Goal: Information Seeking & Learning: Find specific fact

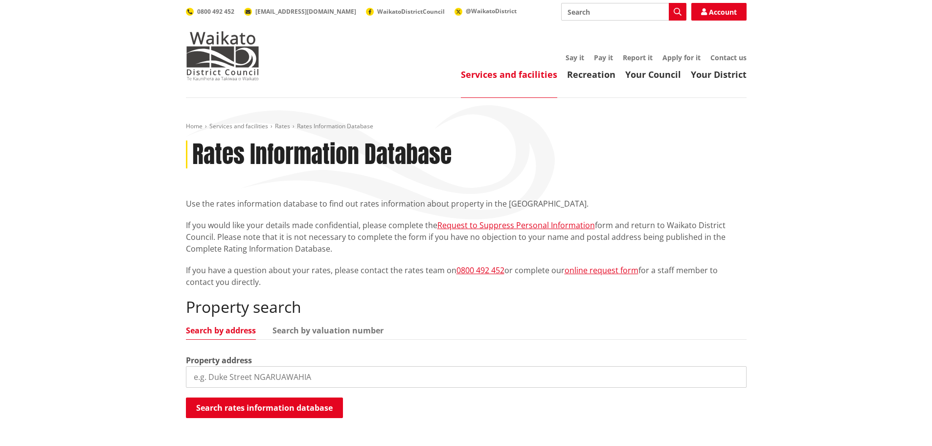
click at [212, 373] on input "search" at bounding box center [466, 377] width 561 height 22
click at [208, 402] on button "Search rates information database" at bounding box center [264, 407] width 157 height 21
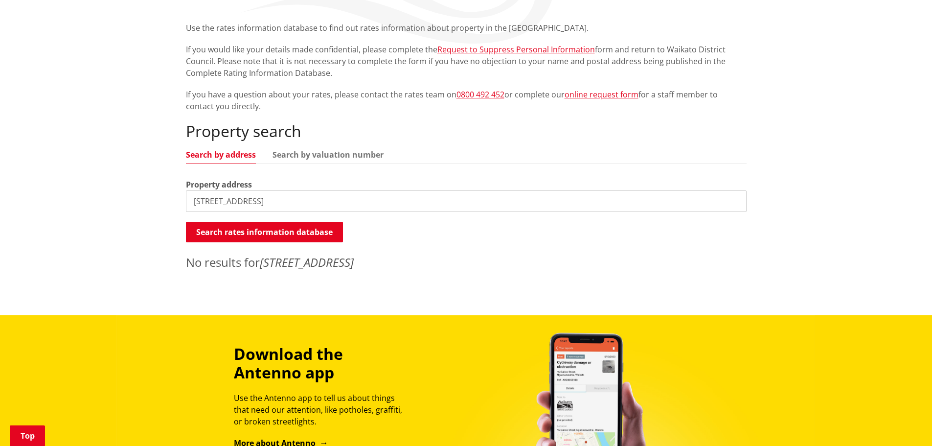
scroll to position [196, 0]
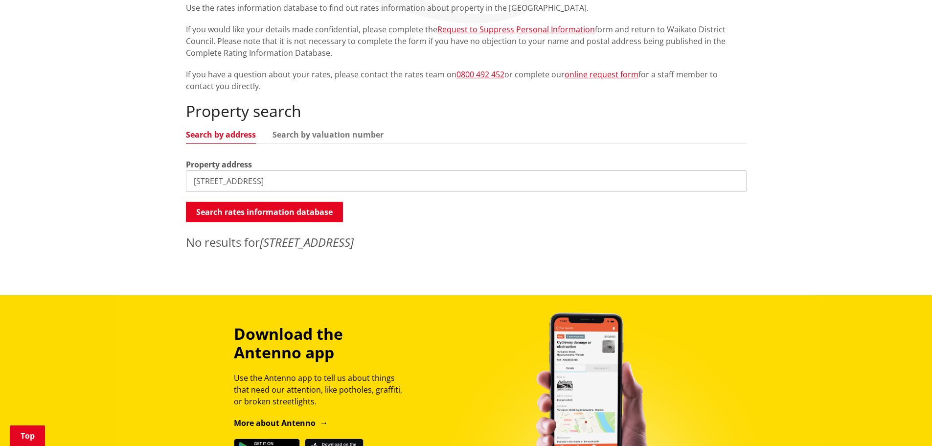
click at [259, 177] on input "16 cedar place" at bounding box center [466, 181] width 561 height 22
type input "16 cedar"
click at [218, 213] on button "Search rates information database" at bounding box center [264, 212] width 157 height 21
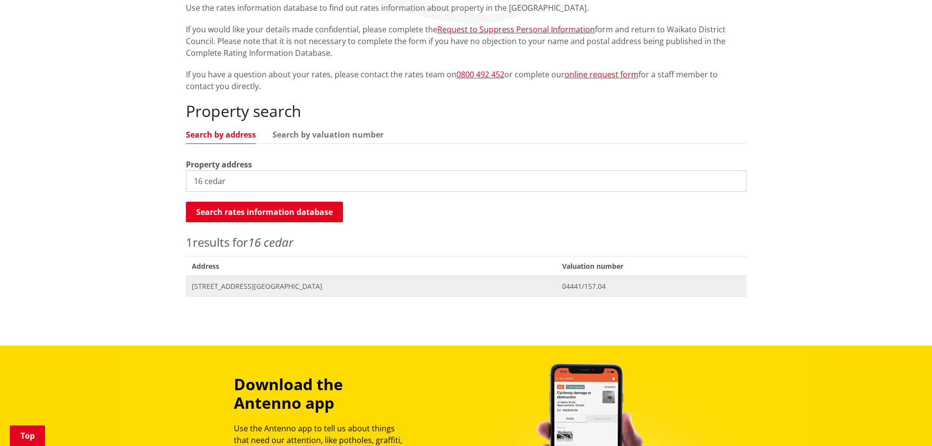
click at [223, 284] on span "16 Cedar Park Road TAMAHERE" at bounding box center [371, 286] width 359 height 10
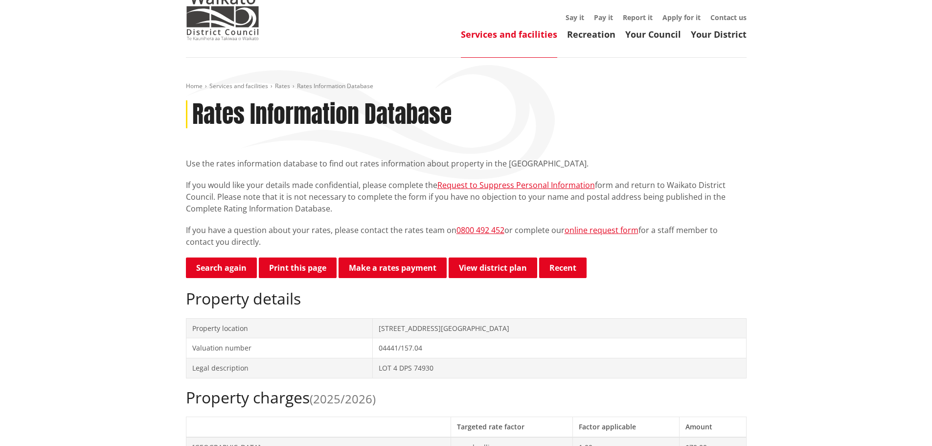
scroll to position [98, 0]
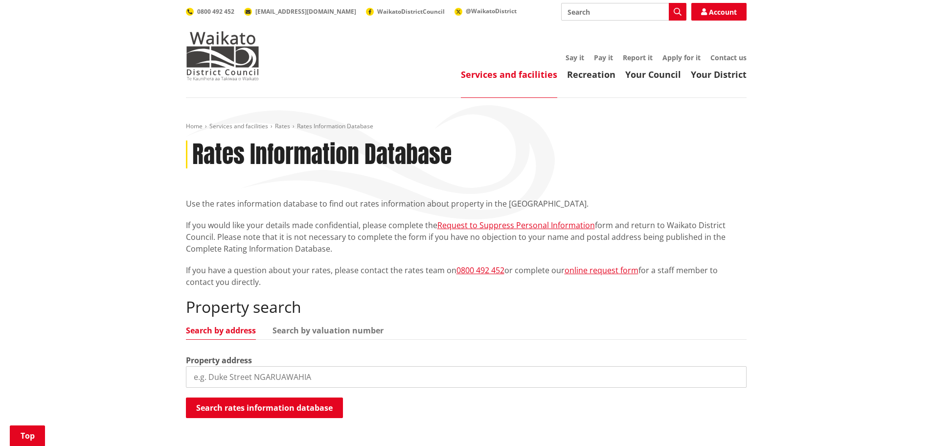
scroll to position [196, 0]
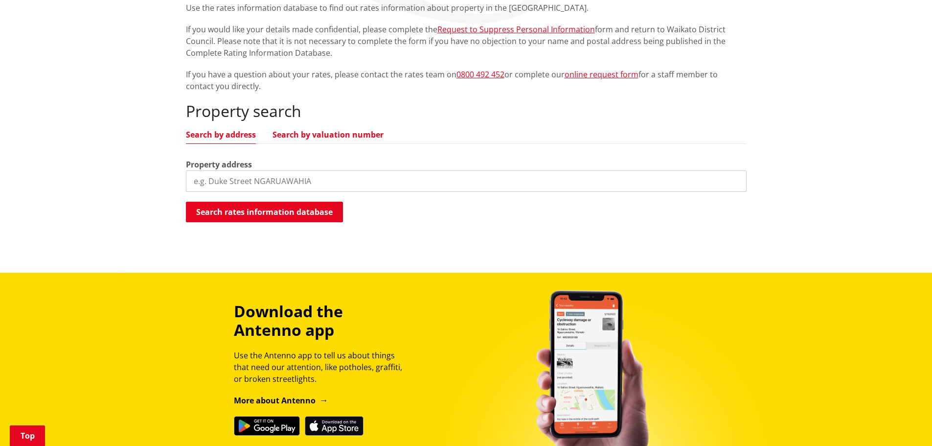
click at [305, 137] on link "Search by valuation number" at bounding box center [328, 135] width 111 height 8
drag, startPoint x: 290, startPoint y: 174, endPoint x: 295, endPoint y: 174, distance: 4.9
click at [290, 174] on input "search" at bounding box center [466, 181] width 561 height 22
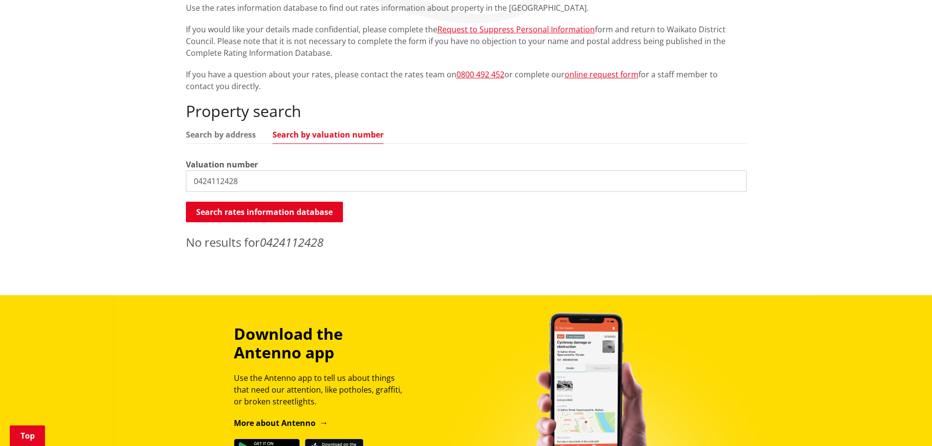
click at [208, 181] on input "0424112428" at bounding box center [466, 181] width 561 height 22
click at [215, 180] on input "0424112428" at bounding box center [466, 181] width 561 height 22
click at [232, 181] on input "04241-12428" at bounding box center [466, 181] width 561 height 22
click at [254, 211] on button "Search rates information database" at bounding box center [264, 212] width 157 height 21
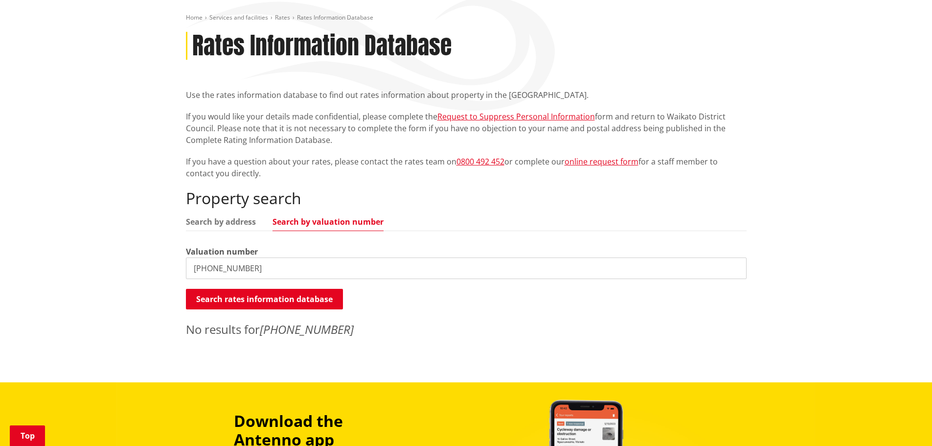
scroll to position [0, 0]
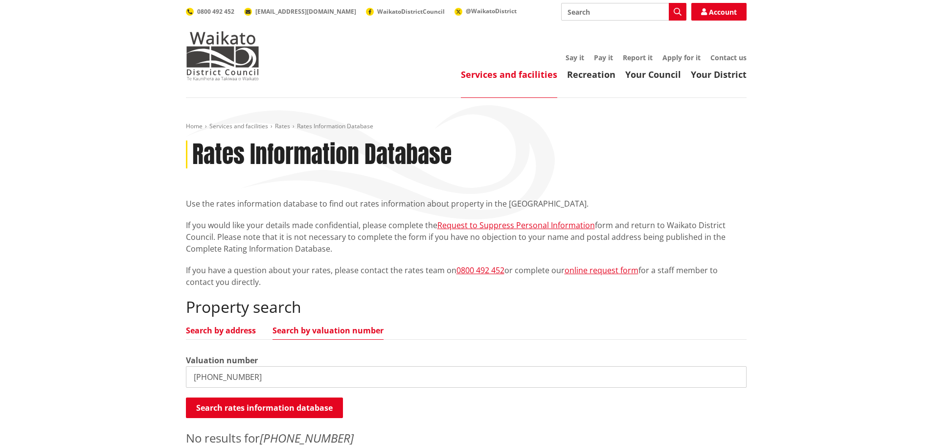
click at [223, 326] on link "Search by address" at bounding box center [221, 330] width 70 height 8
click at [256, 380] on input "04241-124-28" at bounding box center [466, 377] width 561 height 22
type input "0"
type input "16 cedar"
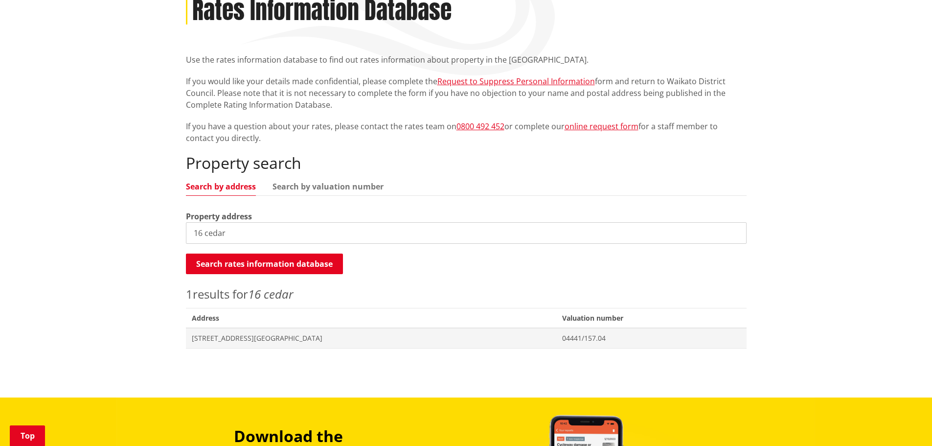
scroll to position [147, 0]
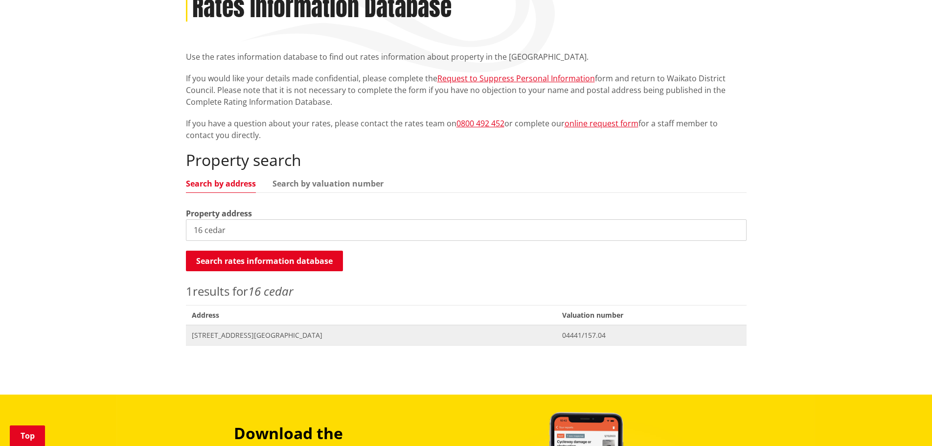
click at [271, 343] on span "Address 16 Cedar Park Road TAMAHERE" at bounding box center [371, 335] width 371 height 20
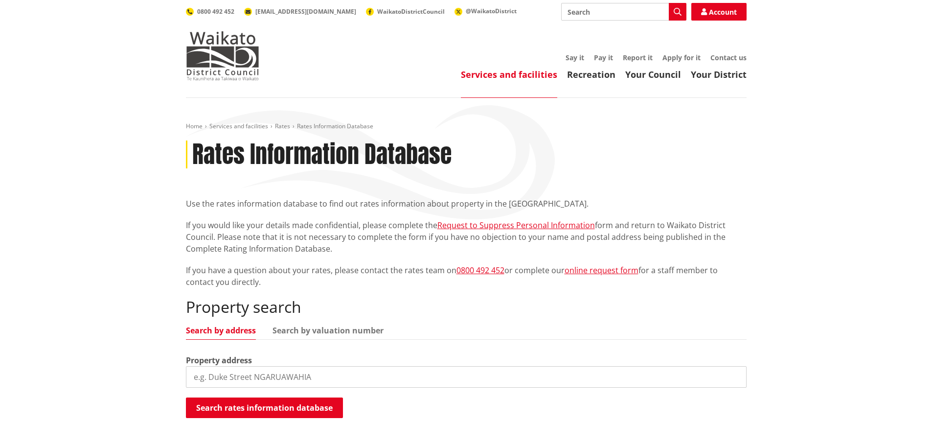
scroll to position [147, 0]
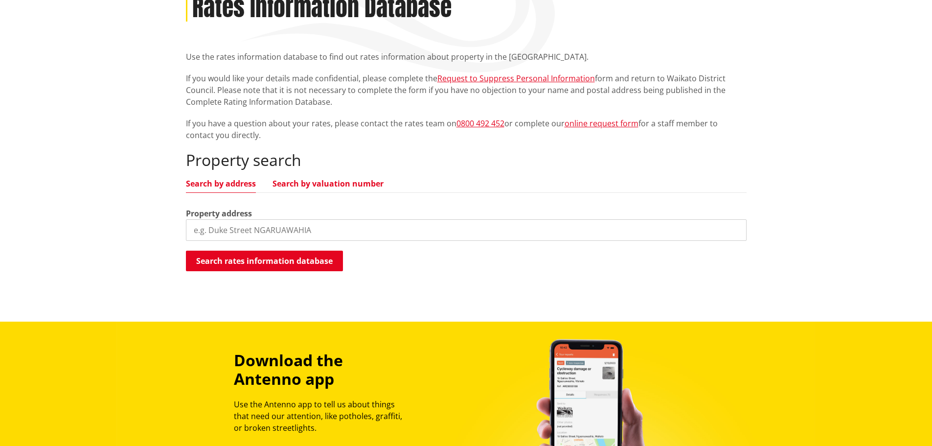
click at [323, 181] on link "Search by valuation number" at bounding box center [328, 184] width 111 height 8
click at [245, 227] on input "search" at bounding box center [466, 230] width 561 height 22
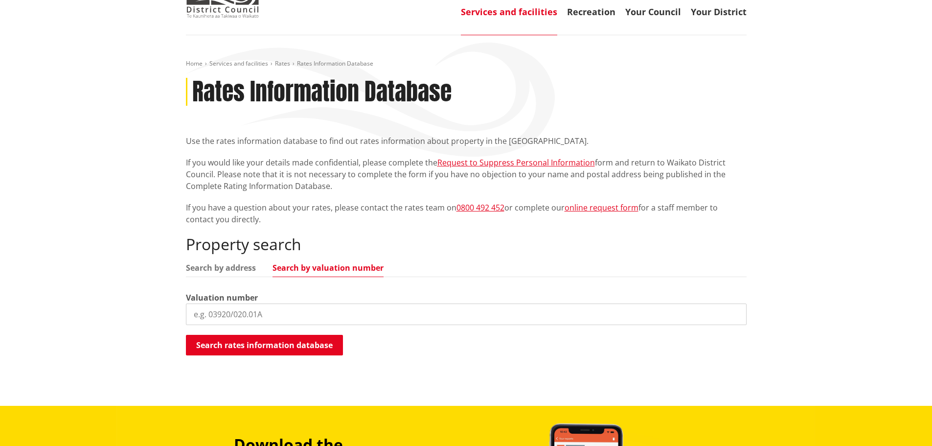
scroll to position [0, 0]
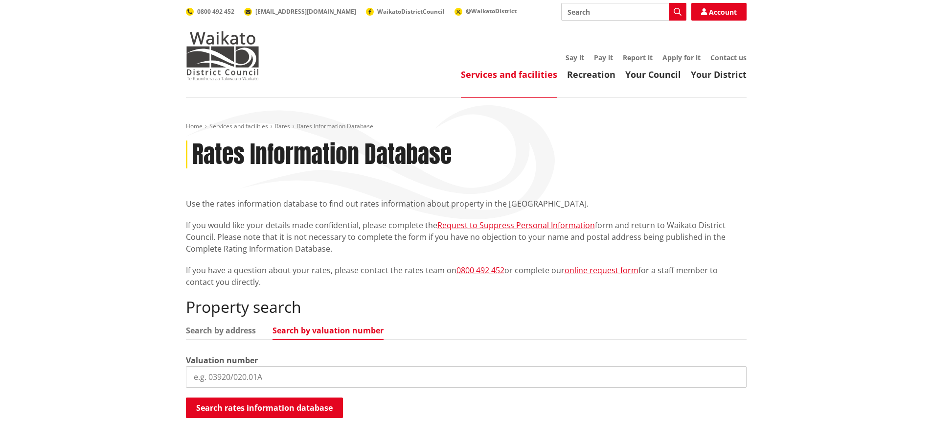
click at [614, 10] on input "Search" at bounding box center [623, 12] width 125 height 18
type input "wiakto"
